Goal: Task Accomplishment & Management: Use online tool/utility

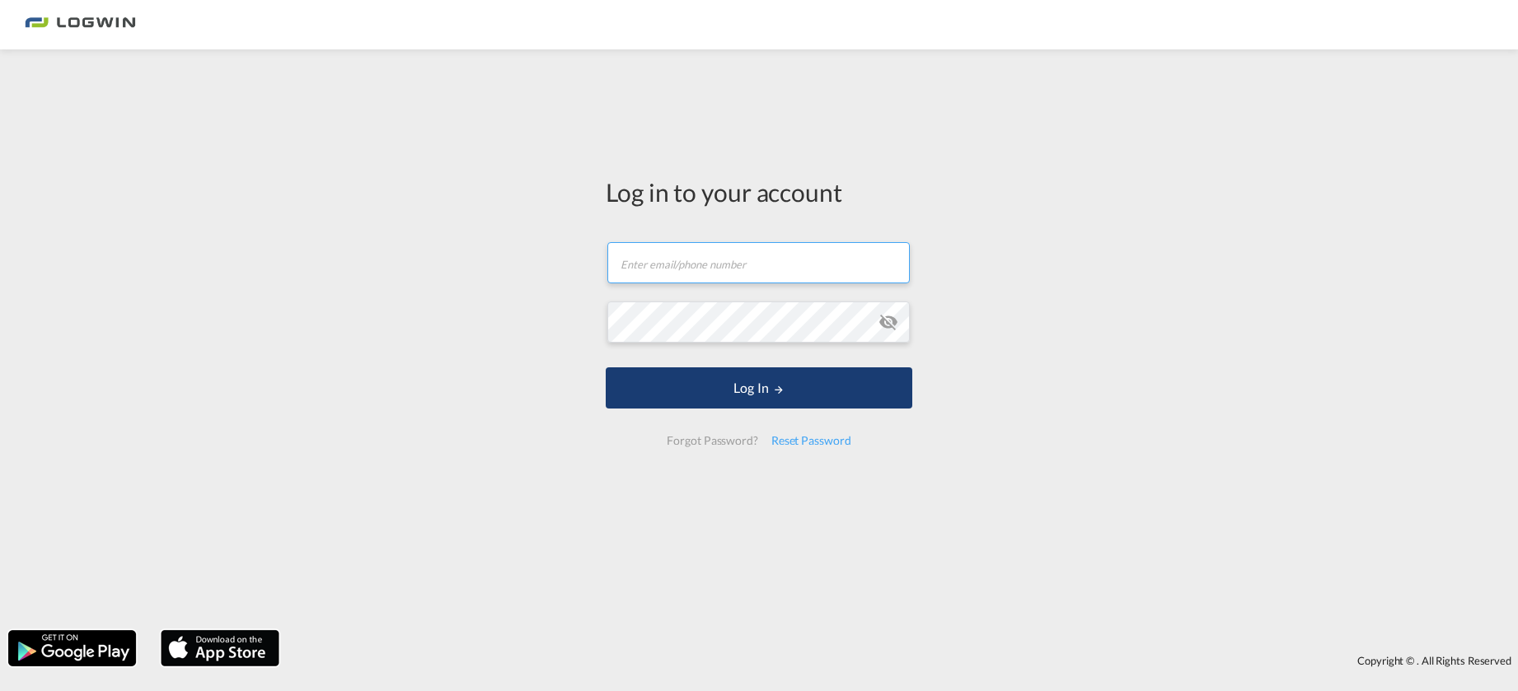
type input "[PERSON_NAME][EMAIL_ADDRESS][PERSON_NAME][DOMAIN_NAME]"
click at [722, 396] on button "Log In" at bounding box center [759, 388] width 307 height 41
